Goal: Feedback & Contribution: Leave review/rating

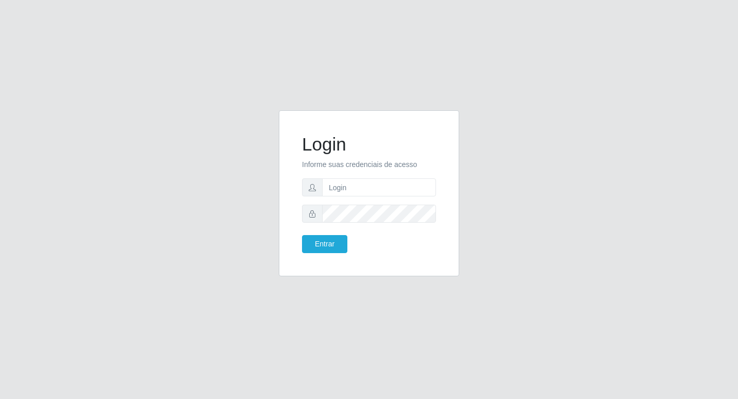
drag, startPoint x: 385, startPoint y: 198, endPoint x: 386, endPoint y: 192, distance: 6.3
click at [385, 195] on form "Login Informe suas credenciais de acesso Entrar" at bounding box center [369, 193] width 134 height 120
click at [386, 192] on input "text" at bounding box center [379, 187] width 114 height 18
type input "Fabricio@B6"
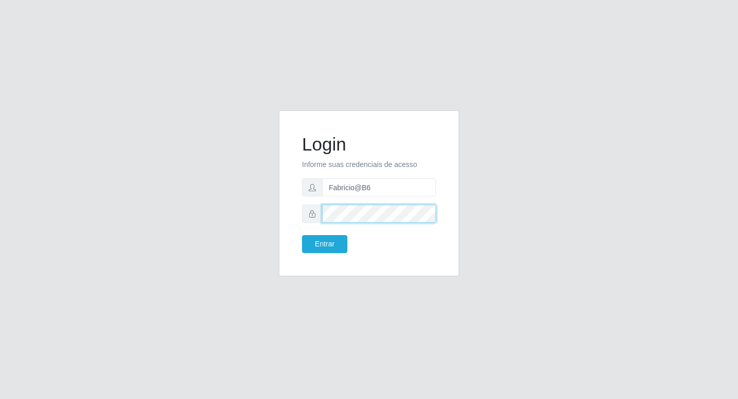
click at [302, 235] on button "Entrar" at bounding box center [324, 244] width 45 height 18
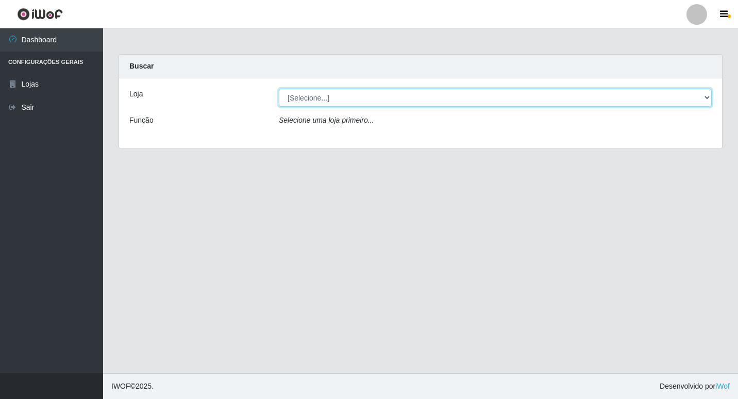
click at [707, 100] on select "[Selecione...] Bemais Supermercados - B6 Colibris" at bounding box center [495, 98] width 433 height 18
select select "406"
click at [279, 89] on select "[Selecione...] Bemais Supermercados - B6 Colibris" at bounding box center [495, 98] width 433 height 18
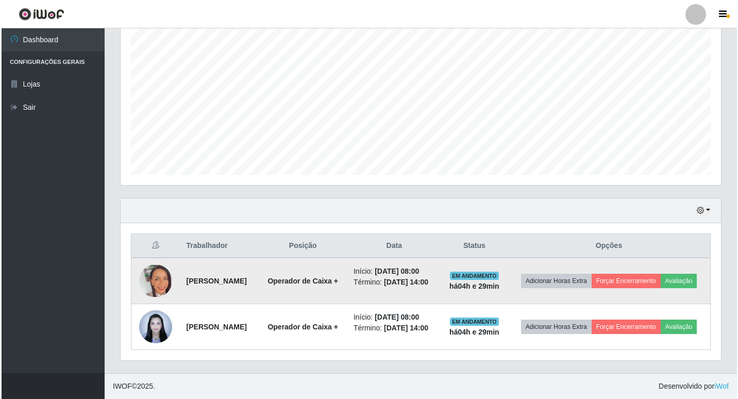
scroll to position [209, 0]
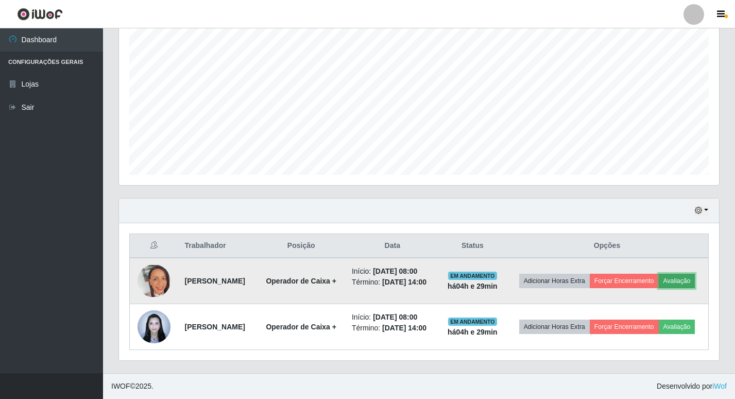
click at [659, 279] on button "Avaliação" at bounding box center [677, 281] width 37 height 14
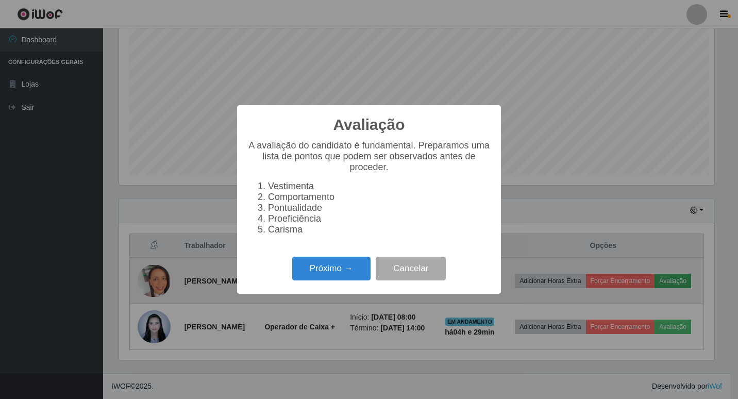
scroll to position [214, 595]
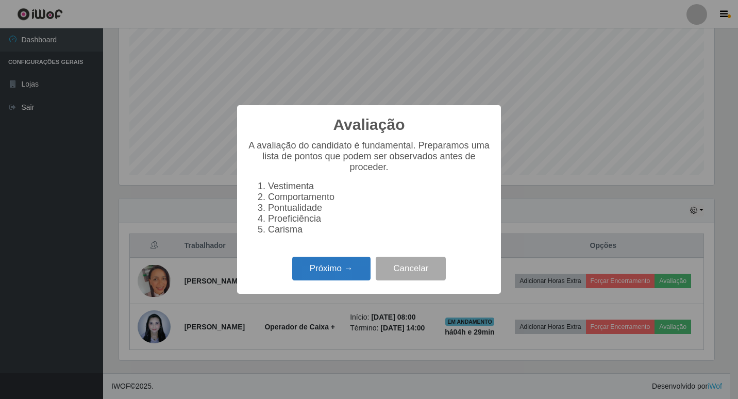
click at [354, 275] on button "Próximo →" at bounding box center [331, 269] width 78 height 24
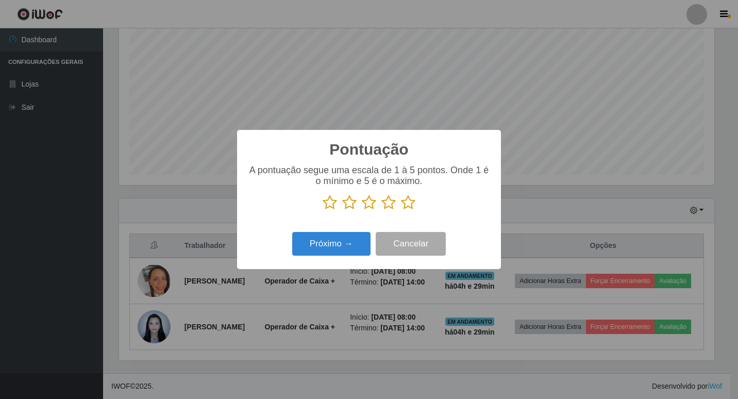
scroll to position [514921, 514540]
click at [405, 207] on icon at bounding box center [408, 202] width 14 height 15
click at [401, 210] on input "radio" at bounding box center [401, 210] width 0 height 0
click at [346, 239] on button "Próximo →" at bounding box center [331, 244] width 78 height 24
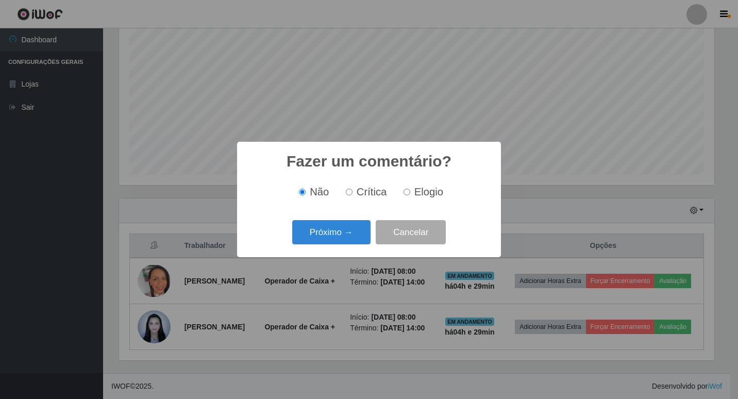
click at [397, 189] on div "Não Crítica Elogio" at bounding box center [368, 192] width 243 height 12
click at [409, 194] on input "Elogio" at bounding box center [406, 192] width 7 height 7
radio input "true"
click at [351, 236] on button "Próximo →" at bounding box center [331, 232] width 78 height 24
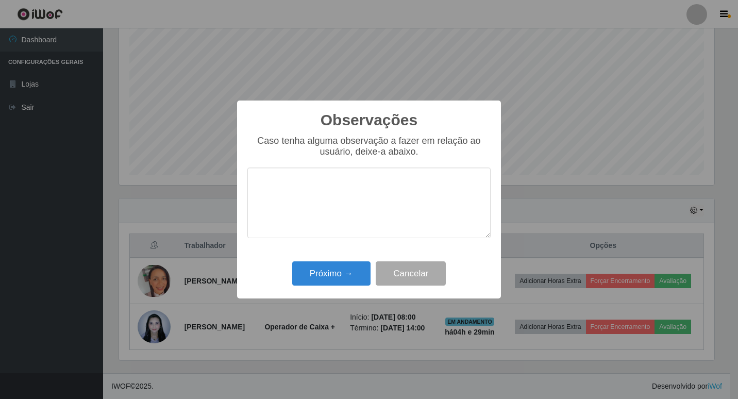
click at [379, 179] on textarea at bounding box center [368, 202] width 243 height 71
click at [378, 179] on textarea at bounding box center [368, 202] width 243 height 71
type textarea "t"
drag, startPoint x: 253, startPoint y: 185, endPoint x: 383, endPoint y: 196, distance: 130.3
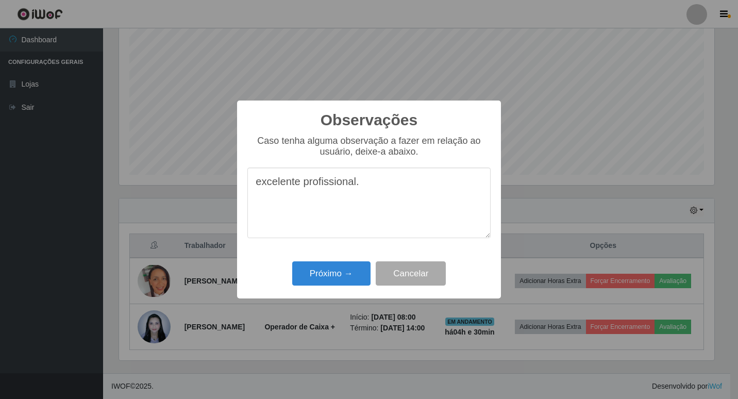
click at [383, 196] on textarea "excelente profissional." at bounding box center [368, 202] width 243 height 71
type textarea "C"
drag, startPoint x: 365, startPoint y: 189, endPoint x: 252, endPoint y: 173, distance: 113.9
click at [252, 173] on textarea "excelente profissional." at bounding box center [368, 202] width 243 height 71
type textarea "excelente profissional."
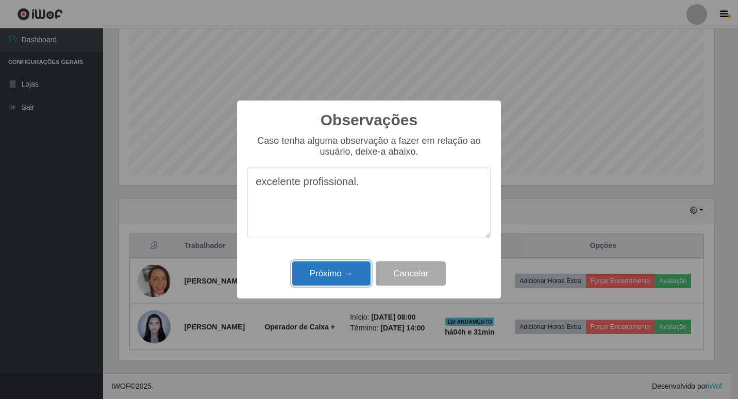
click at [352, 274] on button "Próximo →" at bounding box center [331, 273] width 78 height 24
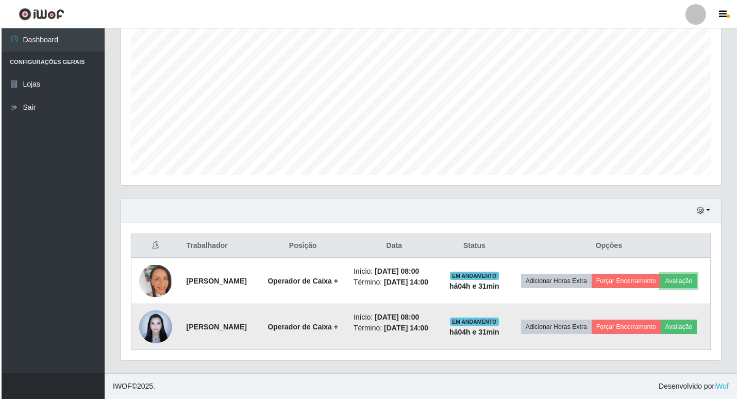
scroll to position [214, 600]
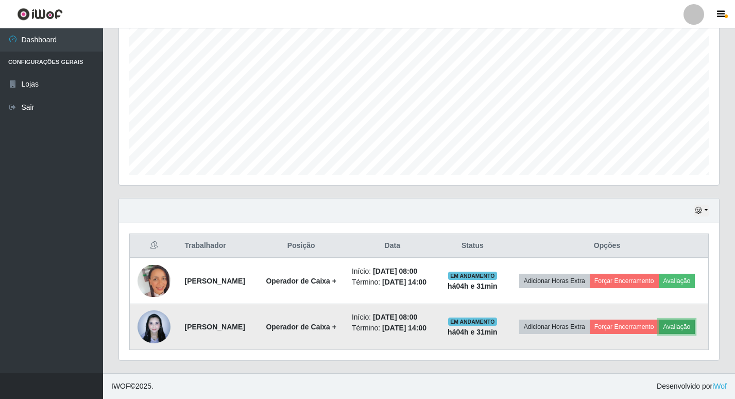
click at [659, 331] on button "Avaliação" at bounding box center [677, 326] width 37 height 14
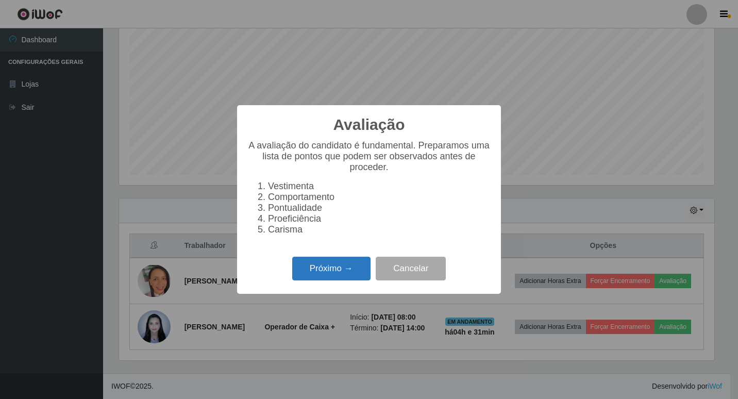
click at [332, 268] on button "Próximo →" at bounding box center [331, 269] width 78 height 24
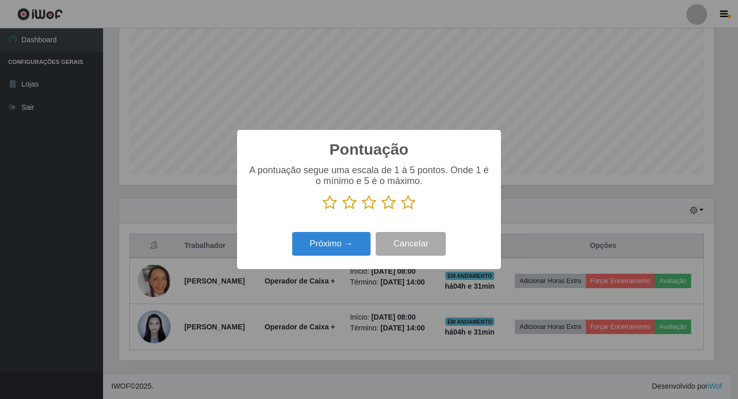
click at [409, 203] on icon at bounding box center [408, 202] width 14 height 15
click at [401, 210] on input "radio" at bounding box center [401, 210] width 0 height 0
click at [338, 241] on button "Próximo →" at bounding box center [331, 244] width 78 height 24
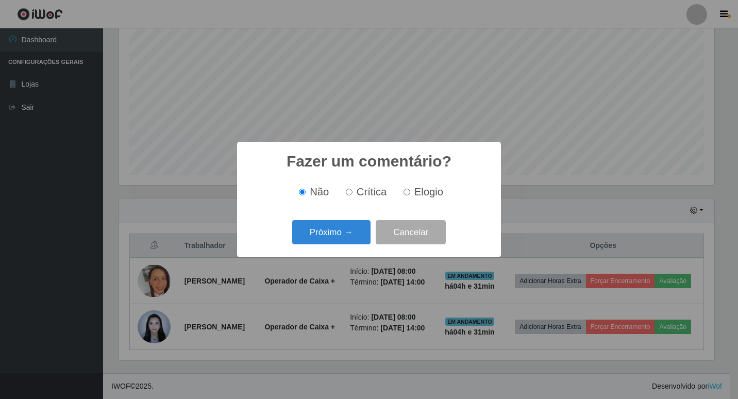
click at [399, 189] on label "Elogio" at bounding box center [421, 192] width 44 height 12
click at [403, 189] on input "Elogio" at bounding box center [406, 192] width 7 height 7
radio input "true"
click at [354, 227] on button "Próximo →" at bounding box center [331, 232] width 78 height 24
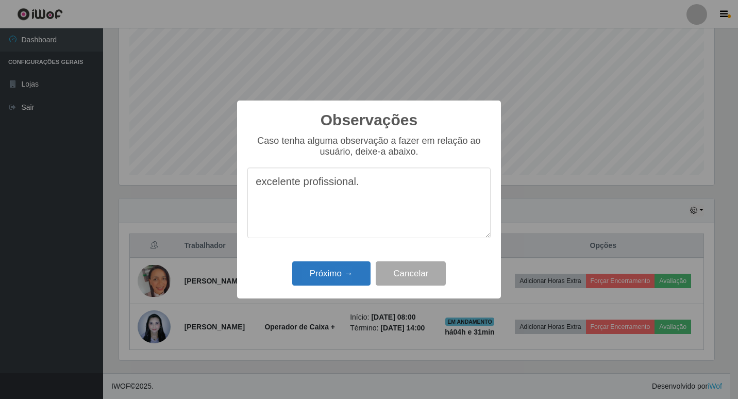
type textarea "excelente profissional."
click at [337, 277] on button "Próximo →" at bounding box center [331, 273] width 78 height 24
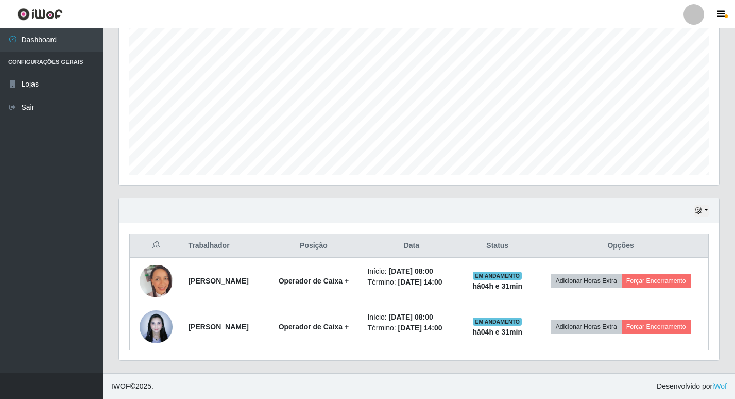
scroll to position [194, 0]
